Goal: Information Seeking & Learning: Learn about a topic

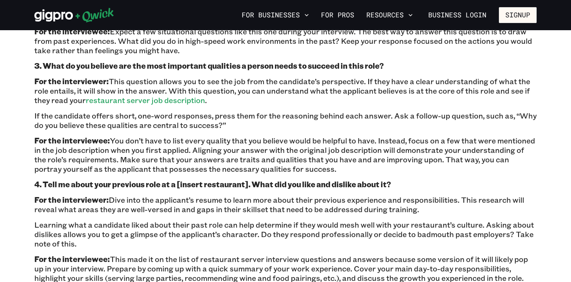
scroll to position [733, 0]
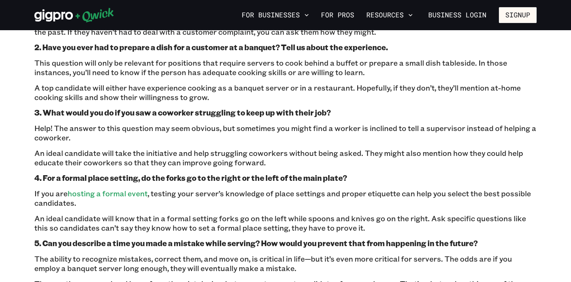
scroll to position [574, 0]
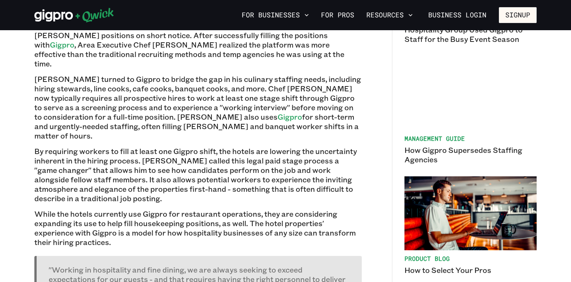
scroll to position [431, 0]
